Goal: Information Seeking & Learning: Find specific fact

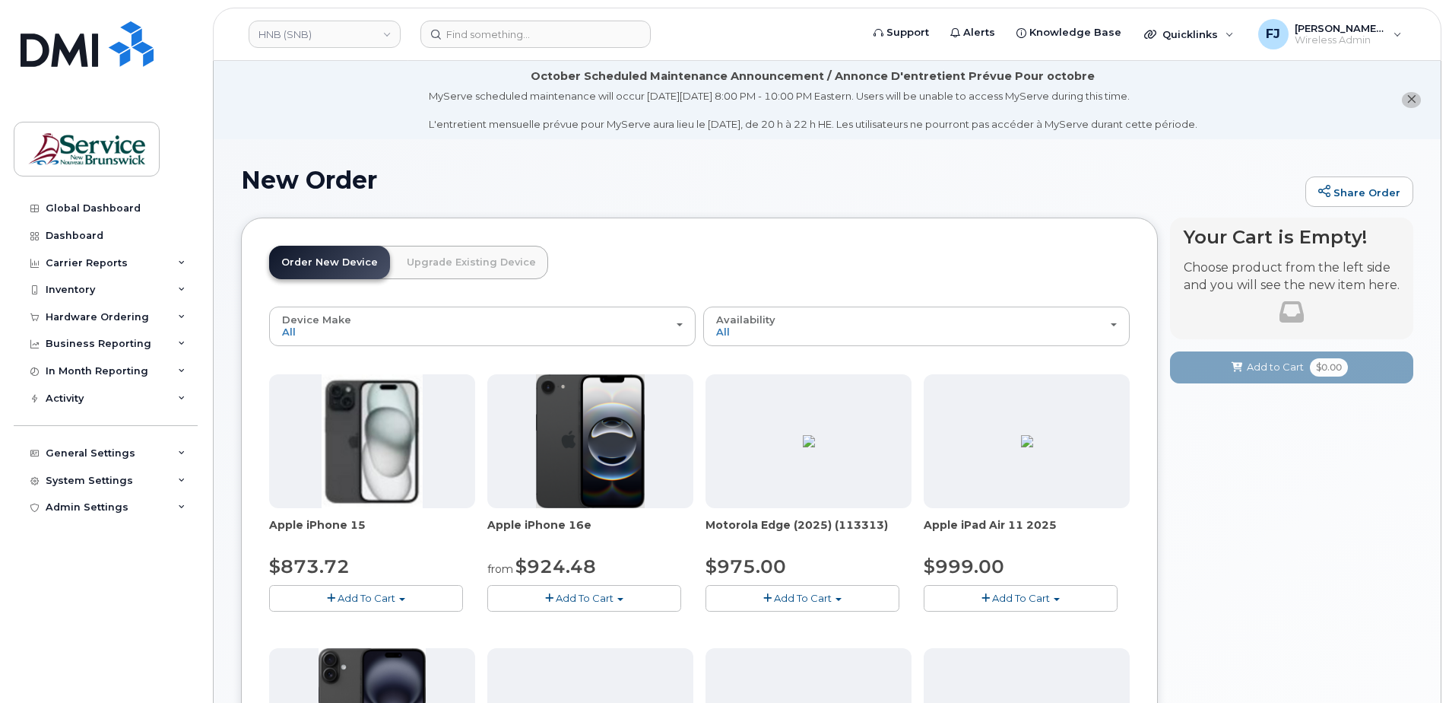
scroll to position [913, 0]
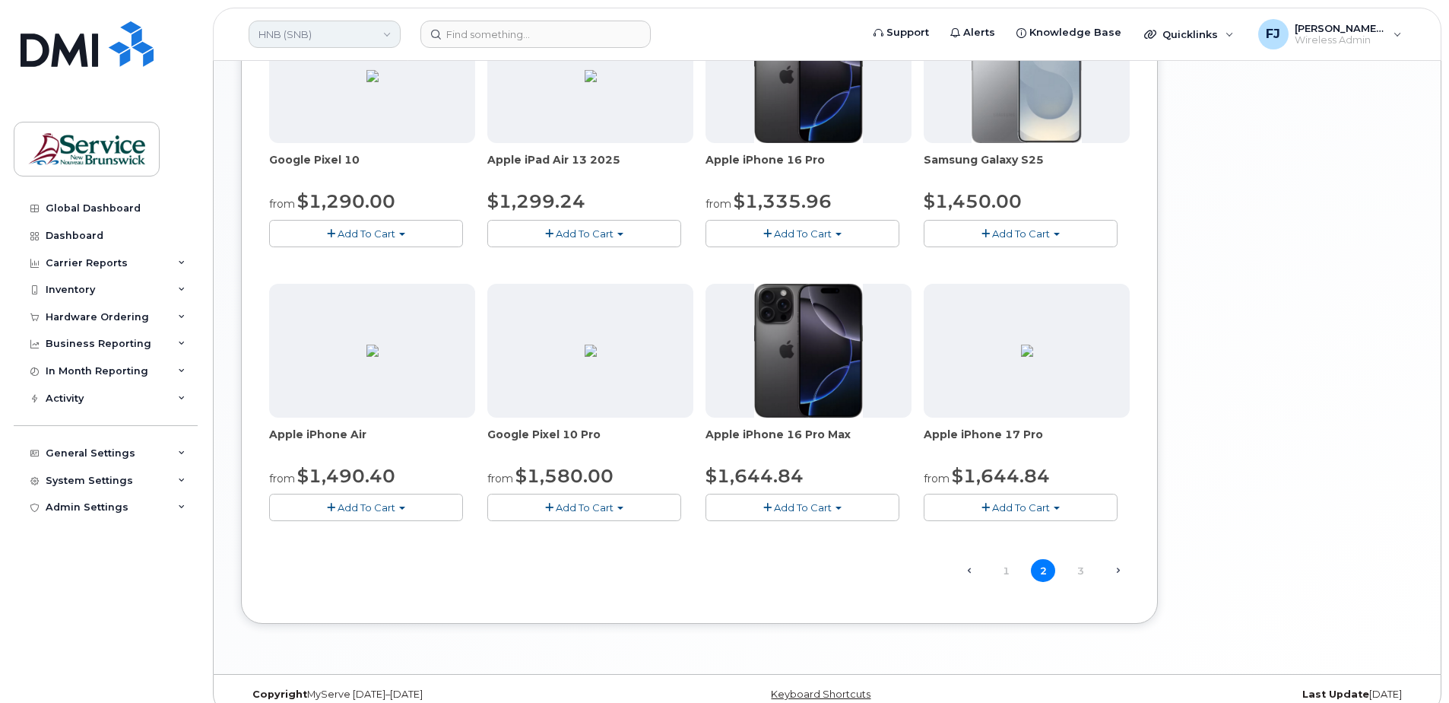
click at [301, 41] on link "HNB (SNB)" at bounding box center [325, 34] width 152 height 27
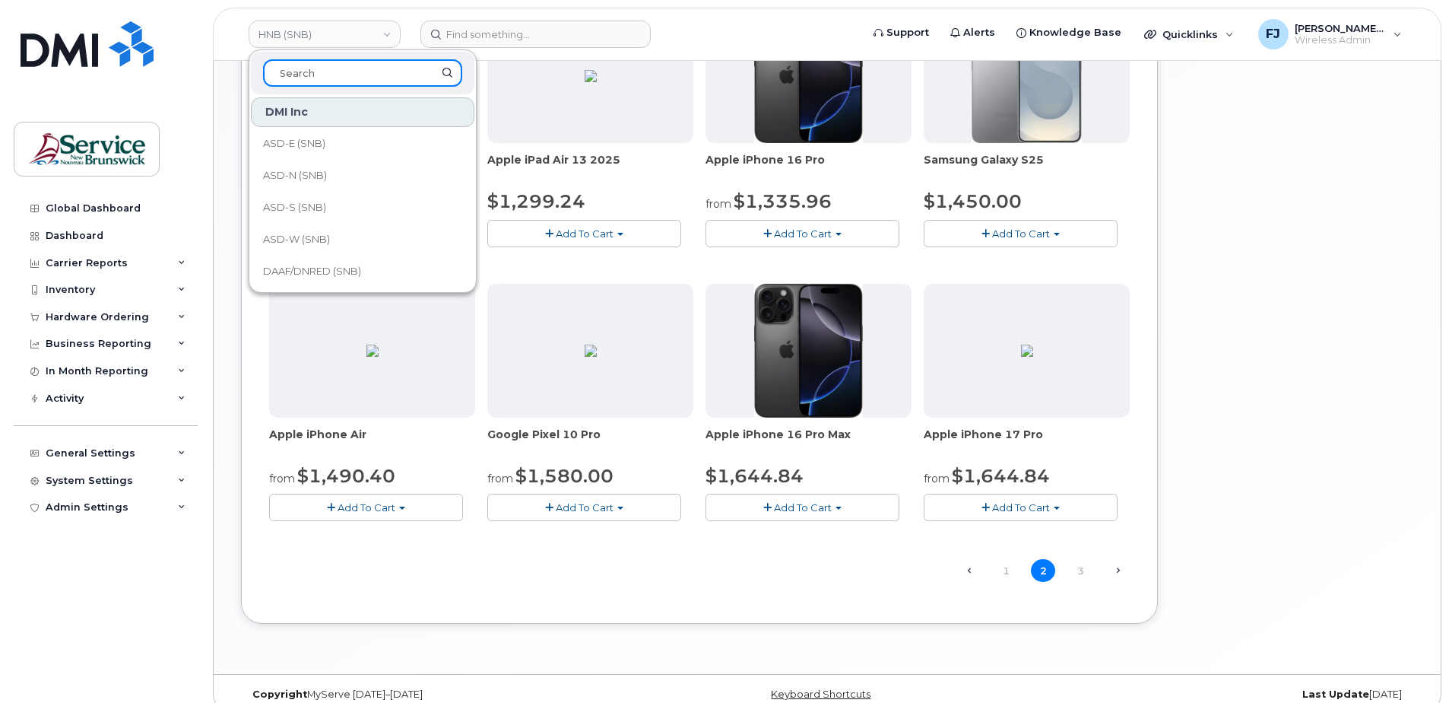
click at [313, 78] on input at bounding box center [362, 72] width 199 height 27
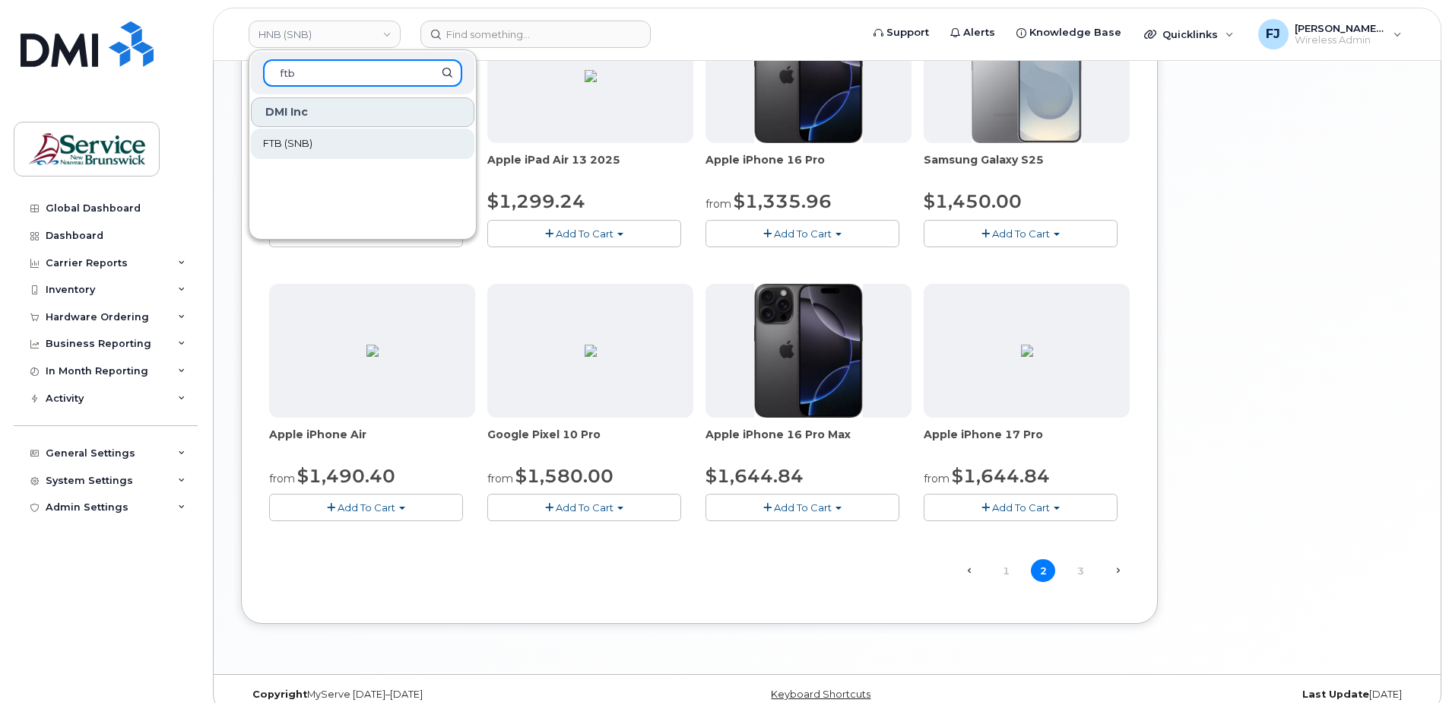
type input "ftb"
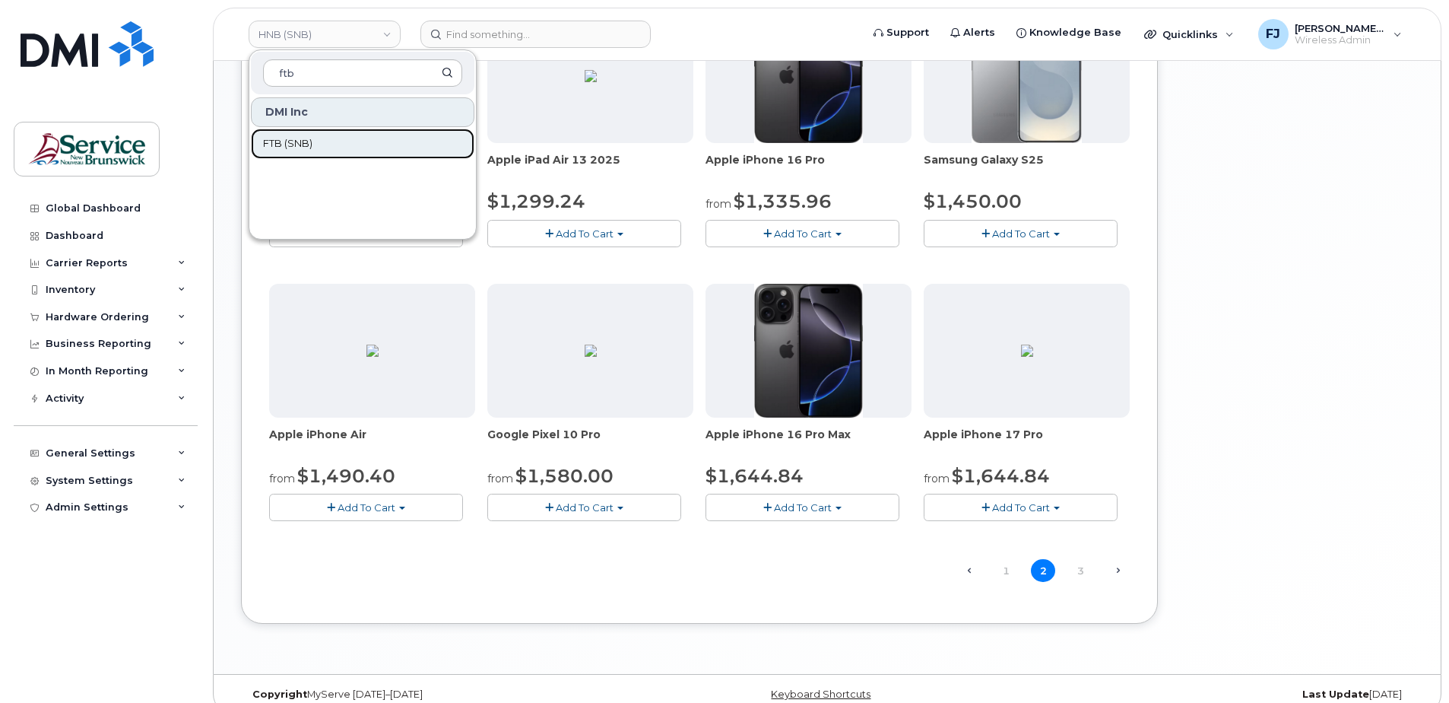
click at [308, 146] on span "FTB (SNB)" at bounding box center [287, 143] width 49 height 15
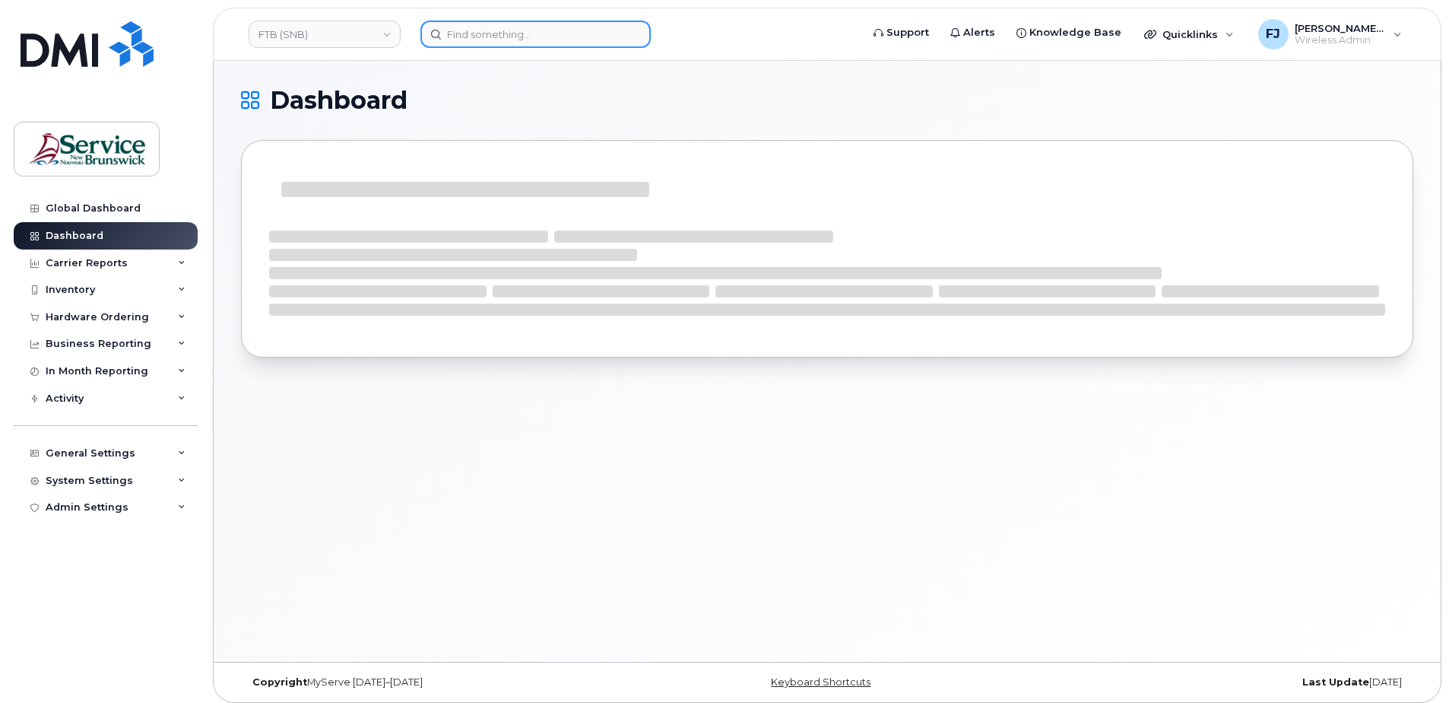
click at [495, 41] on input at bounding box center [536, 34] width 230 height 27
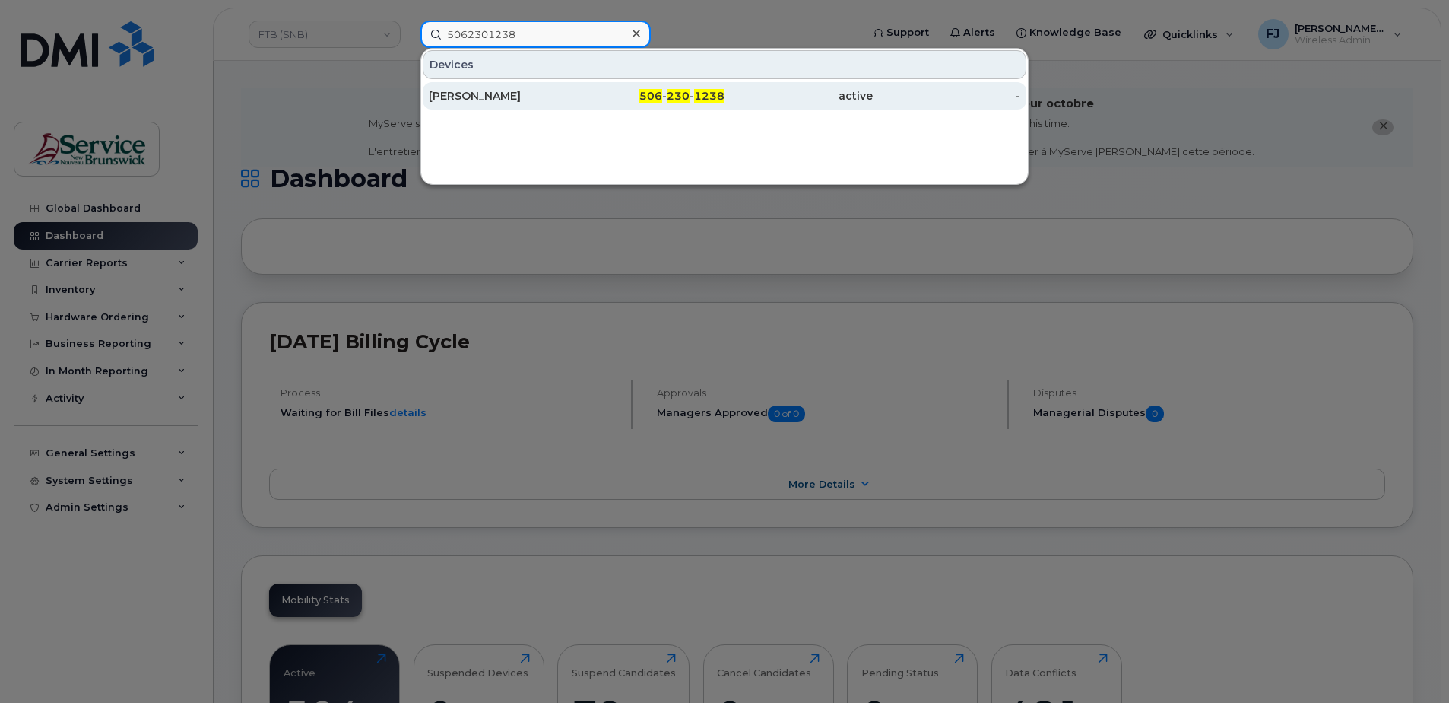
type input "5062301238"
click at [713, 97] on span "1238" at bounding box center [709, 96] width 30 height 14
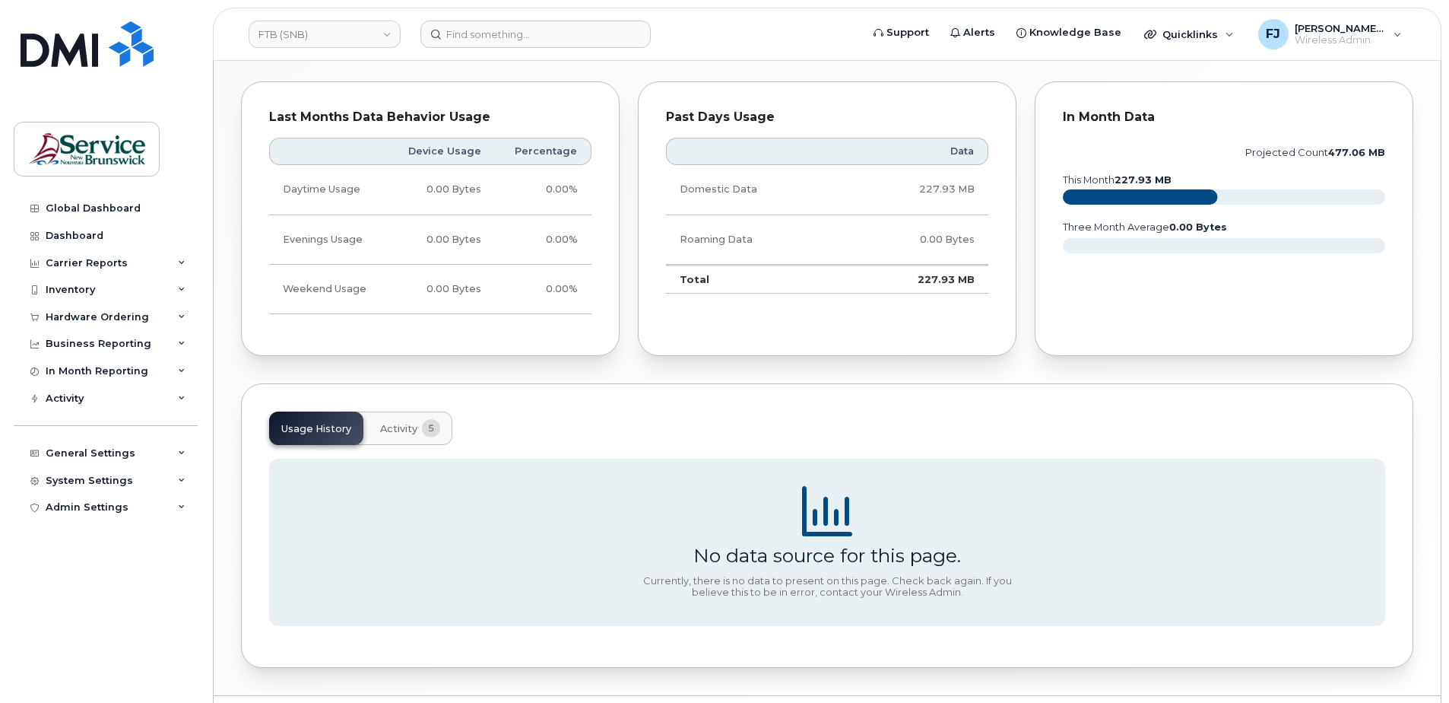
scroll to position [1151, 0]
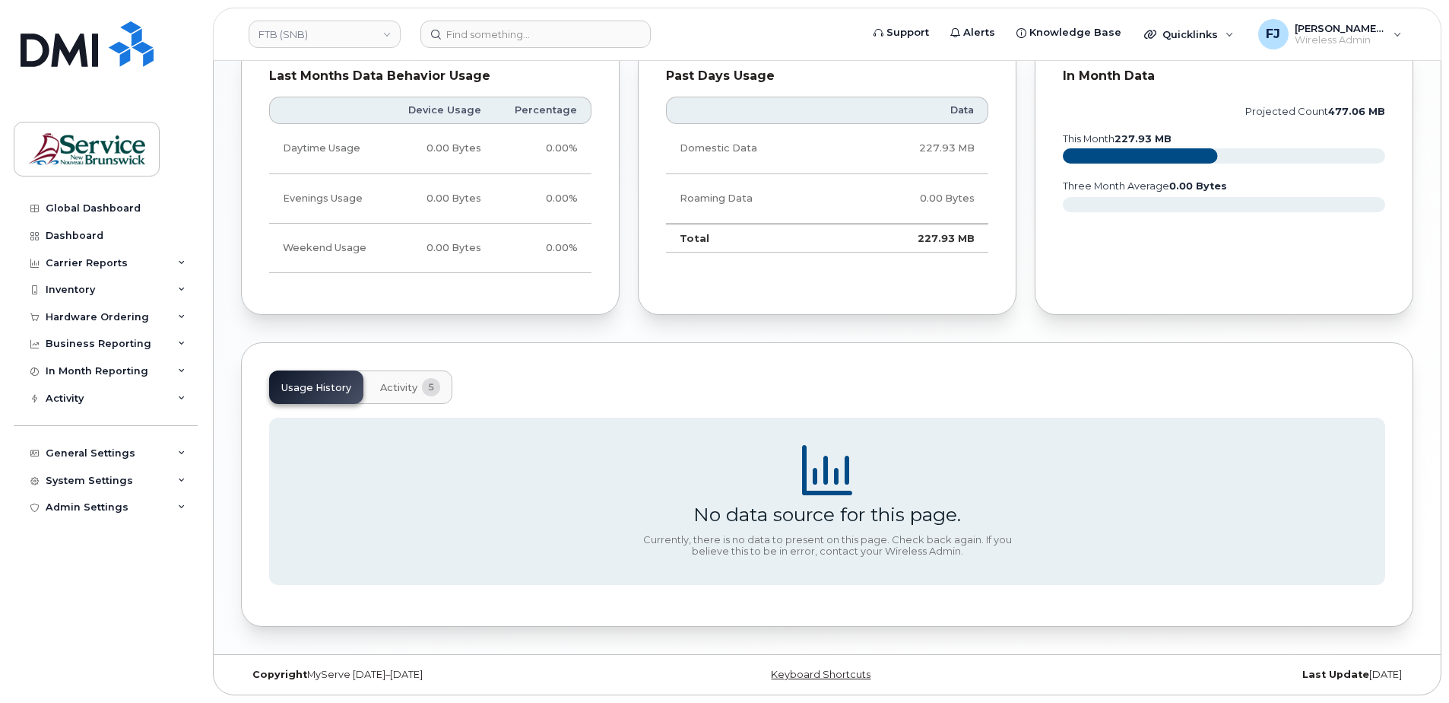
click at [415, 389] on span "Activity" at bounding box center [398, 388] width 37 height 12
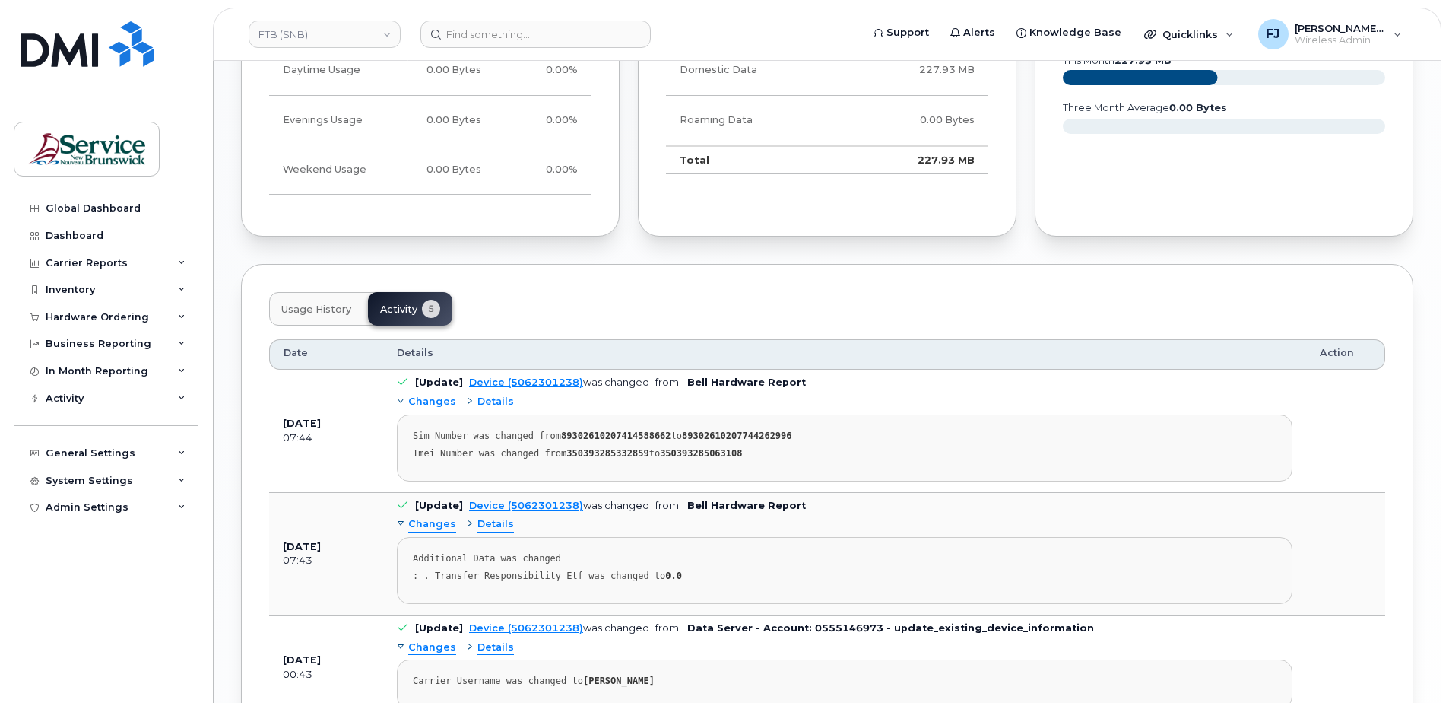
click at [319, 310] on span "Usage History" at bounding box center [316, 309] width 70 height 12
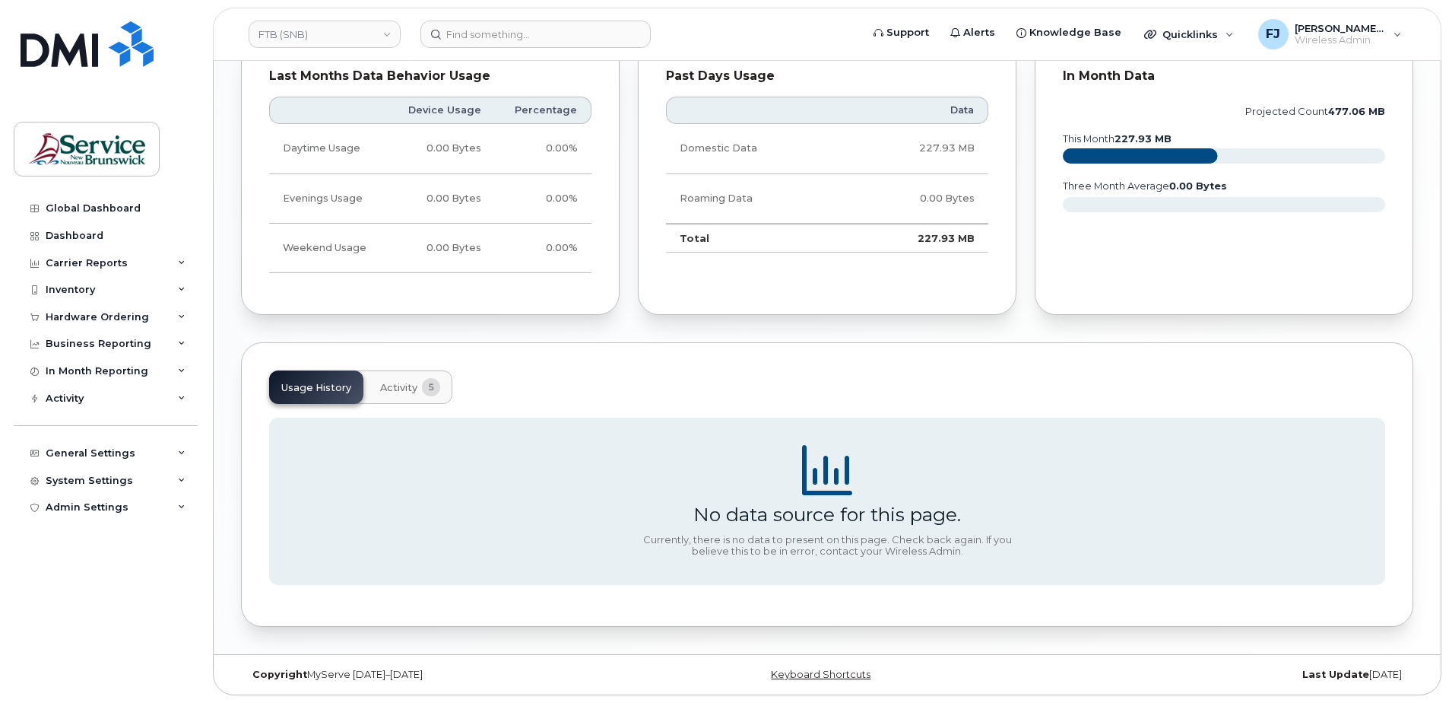
click at [773, 468] on section "No data source for this page. Currently, there is no data to present on this pa…" at bounding box center [827, 500] width 1116 height 167
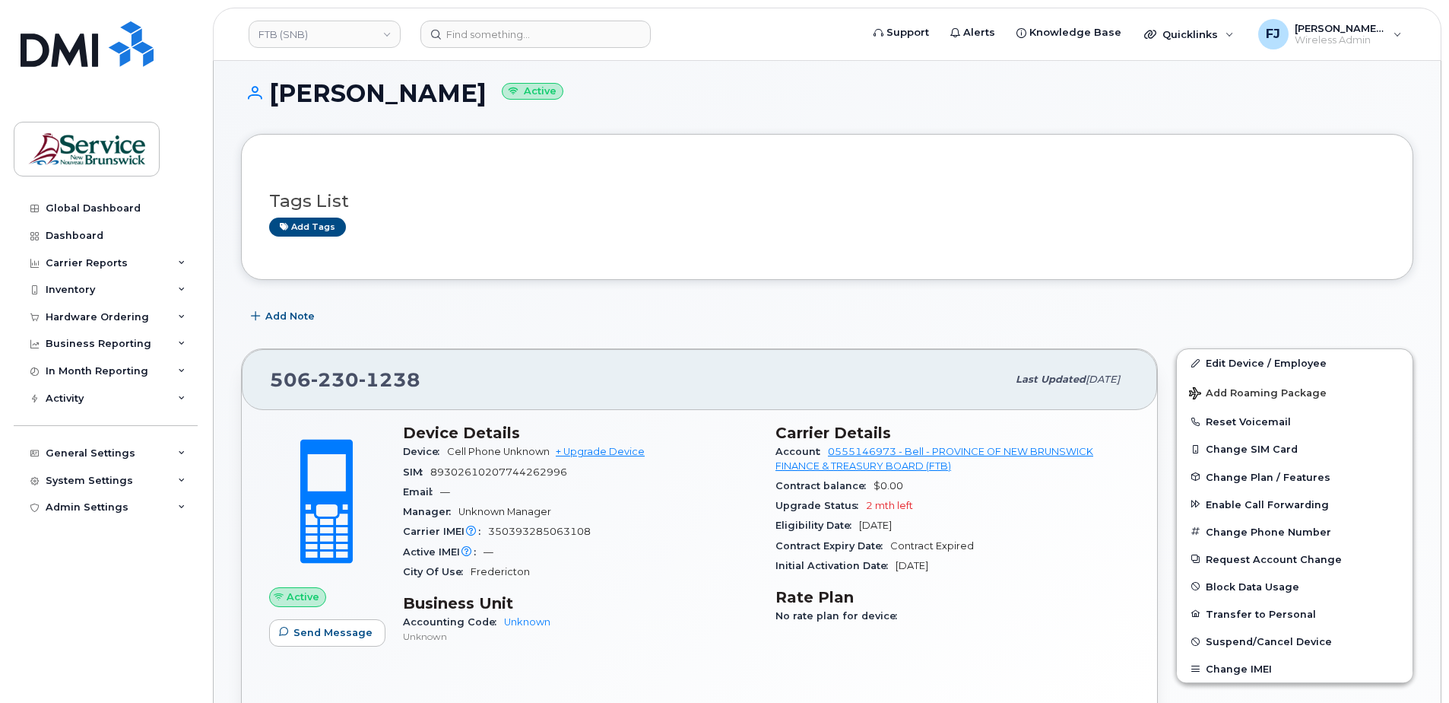
scroll to position [86, 0]
click at [1016, 379] on span "Last updated" at bounding box center [1051, 379] width 70 height 11
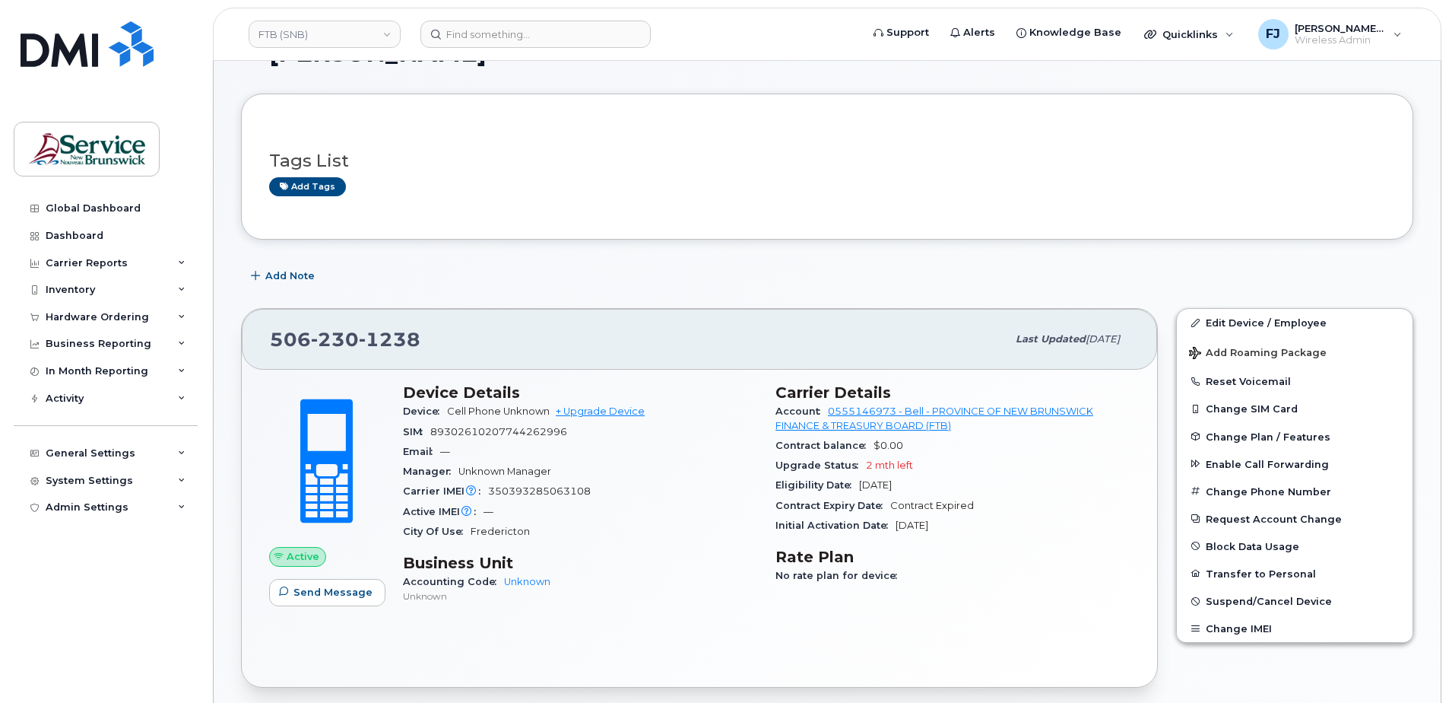
scroll to position [162, 0]
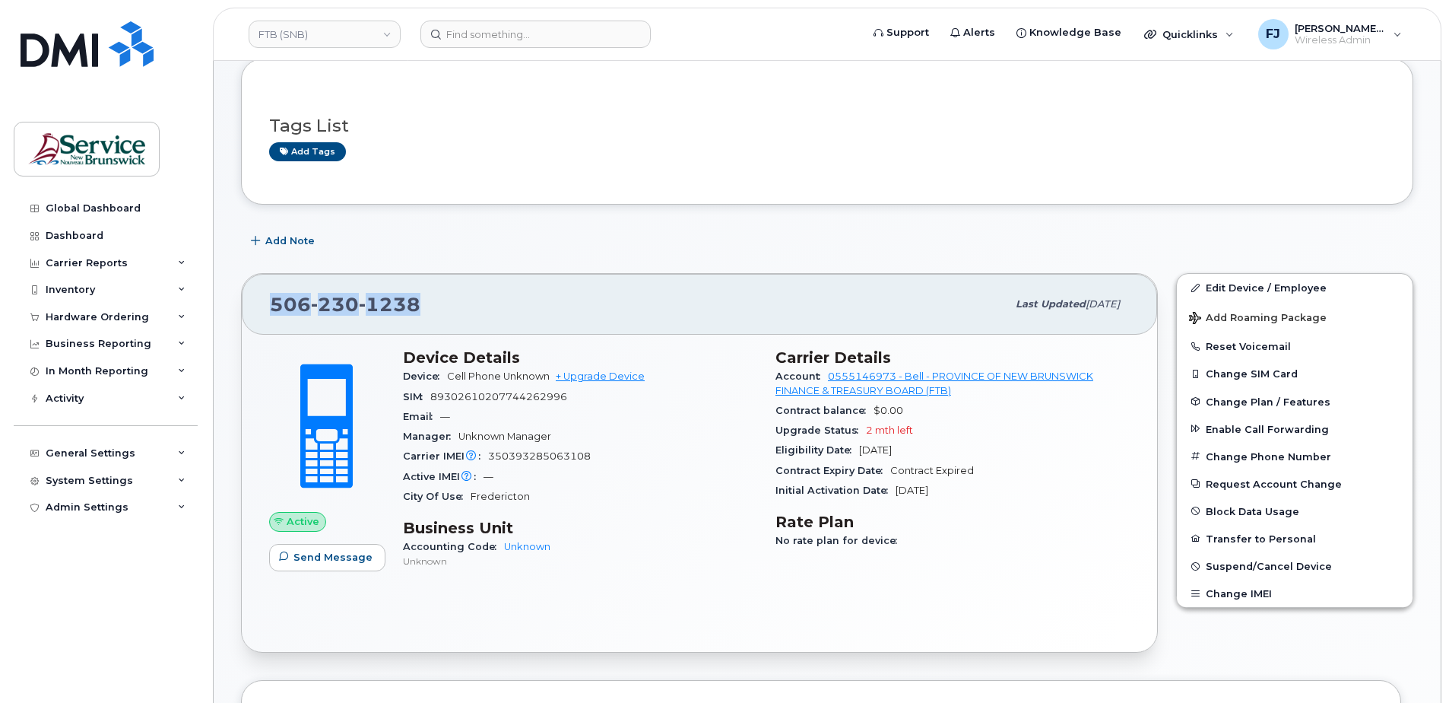
drag, startPoint x: 428, startPoint y: 298, endPoint x: 253, endPoint y: 284, distance: 175.4
click at [253, 284] on div "[PHONE_NUMBER] Last updated [DATE]" at bounding box center [700, 304] width 916 height 61
copy span "[PHONE_NUMBER]"
drag, startPoint x: 932, startPoint y: 494, endPoint x: 893, endPoint y: 496, distance: 39.6
click at [893, 496] on div "Initial Activation Date [DATE]" at bounding box center [953, 491] width 354 height 20
